Goal: Check status: Check status

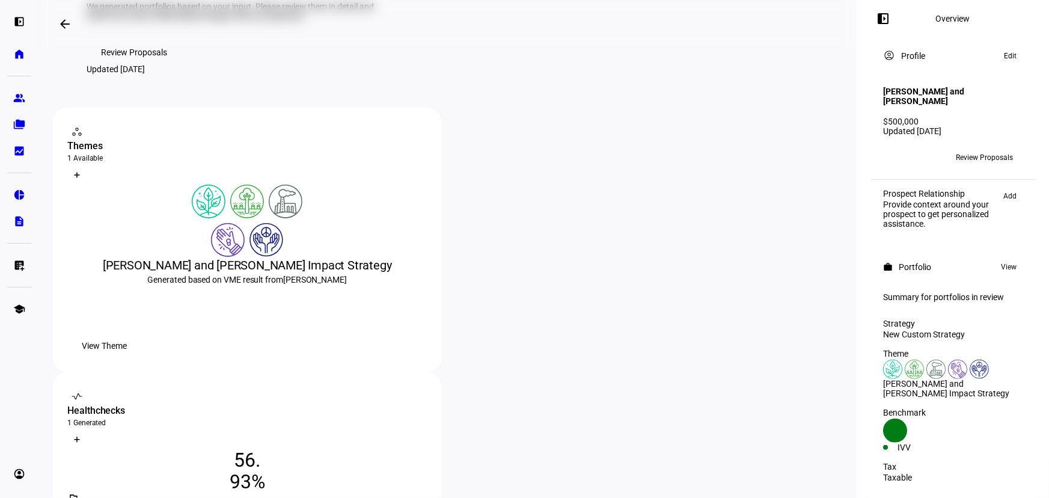
scroll to position [164, 0]
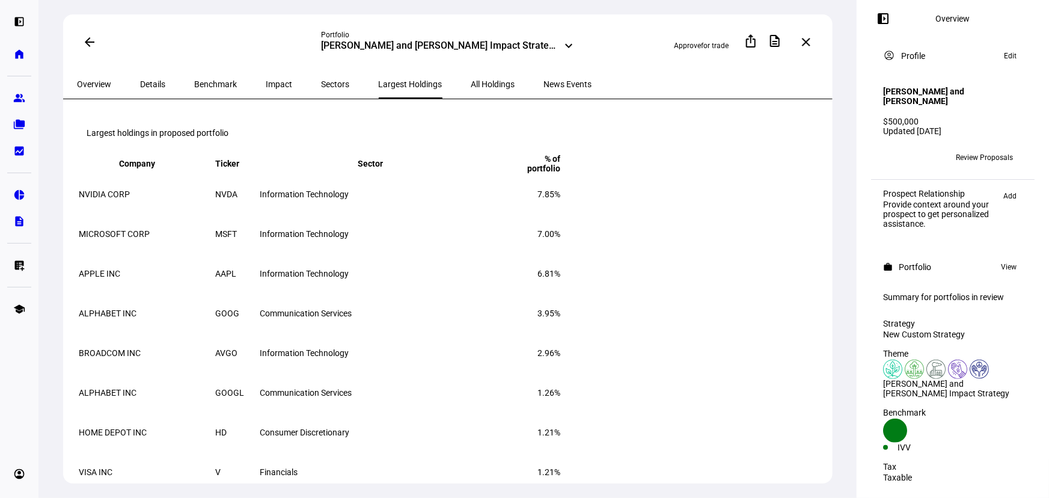
click at [838, 63] on div "arrow_back Portfolio Jenny and Jeffrey Peet Impact Strategy - Higher Impact key…" at bounding box center [447, 249] width 818 height 498
click at [427, 137] on mat-toolbar "Largest holdings in proposed portfolio" at bounding box center [450, 133] width 744 height 38
click at [435, 130] on mat-toolbar "Largest holdings in proposed portfolio" at bounding box center [450, 133] width 744 height 38
click at [437, 131] on mat-toolbar "Largest holdings in proposed portfolio" at bounding box center [450, 133] width 744 height 38
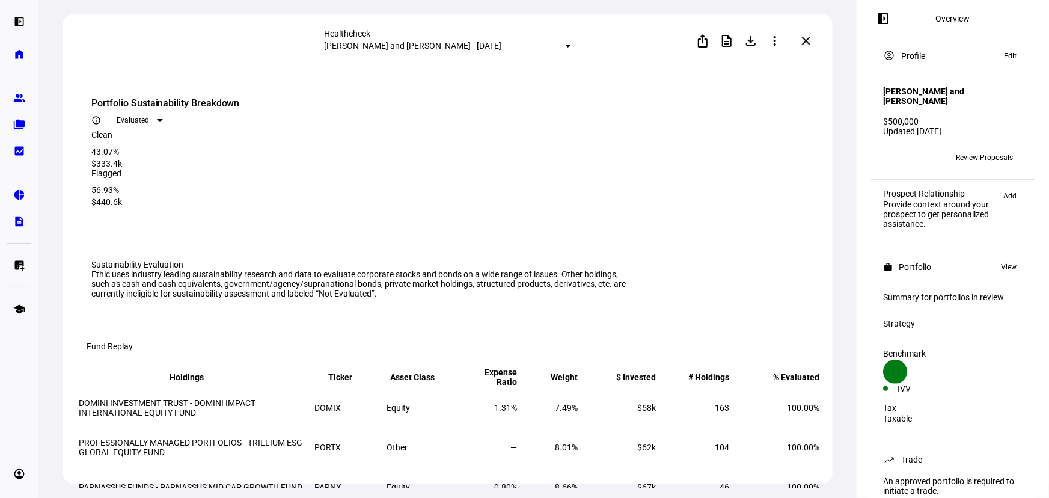
click at [67, 234] on eth-route-card-body "Portfolio Sustainability Breakdown info_outline Evaluated Clean 43.07% $333.4k …" at bounding box center [448, 277] width 770 height 421
click at [70, 237] on eth-route-card-body "Portfolio Sustainability Breakdown info_outline Evaluated Clean 43.07% $333.4k …" at bounding box center [448, 277] width 770 height 421
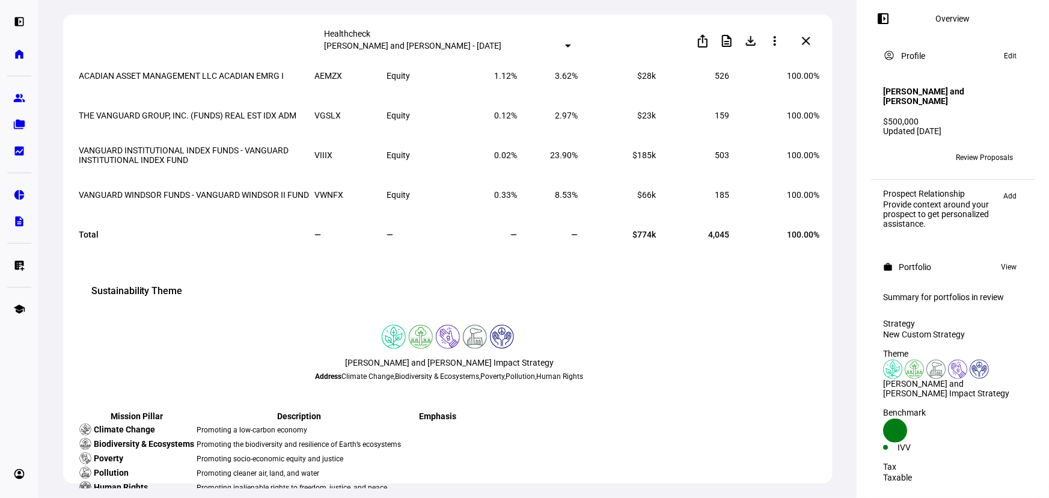
scroll to position [382, 0]
